Goal: Task Accomplishment & Management: Complete application form

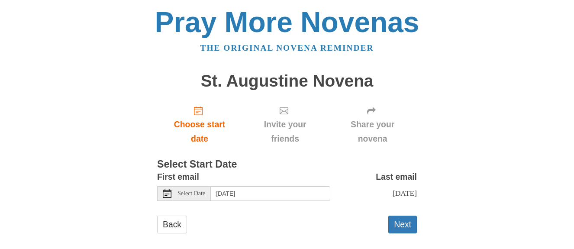
scroll to position [10, 0]
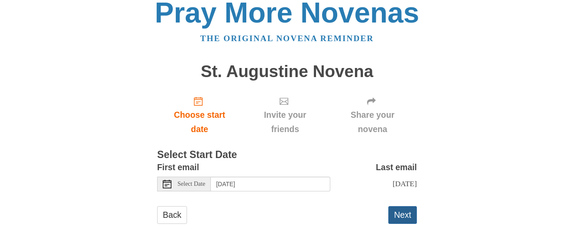
click at [405, 213] on button "Next" at bounding box center [402, 215] width 29 height 18
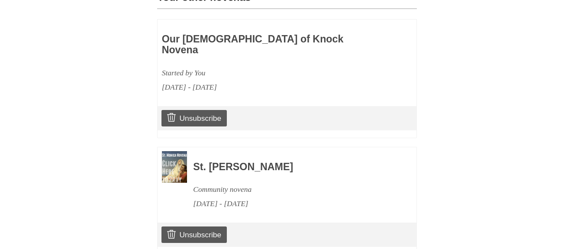
scroll to position [441, 0]
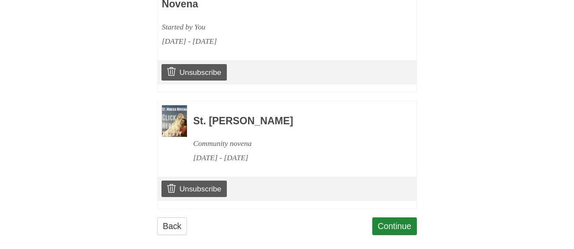
click at [397, 219] on link "Continue" at bounding box center [394, 226] width 45 height 18
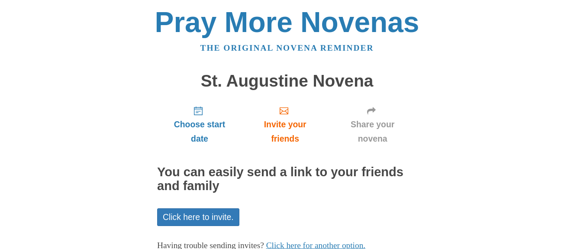
scroll to position [59, 0]
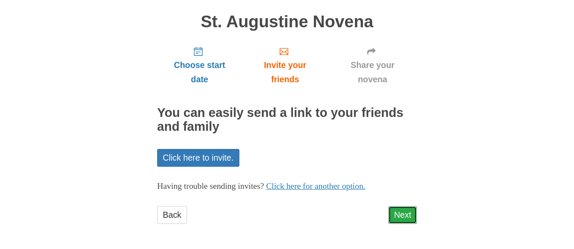
click at [399, 212] on link "Next" at bounding box center [402, 215] width 29 height 18
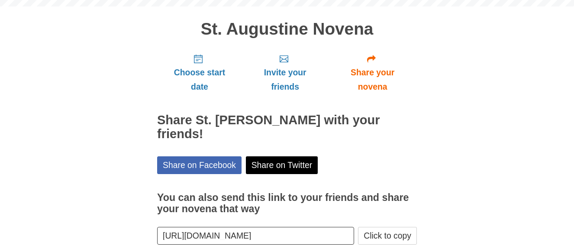
scroll to position [99, 0]
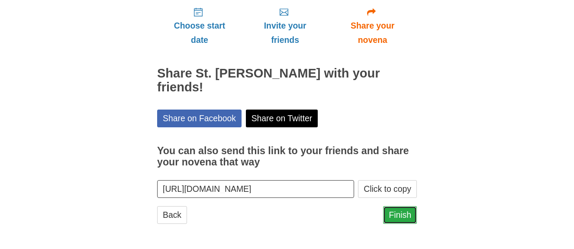
click at [398, 207] on link "Finish" at bounding box center [400, 215] width 34 height 18
